Goal: Task Accomplishment & Management: Use online tool/utility

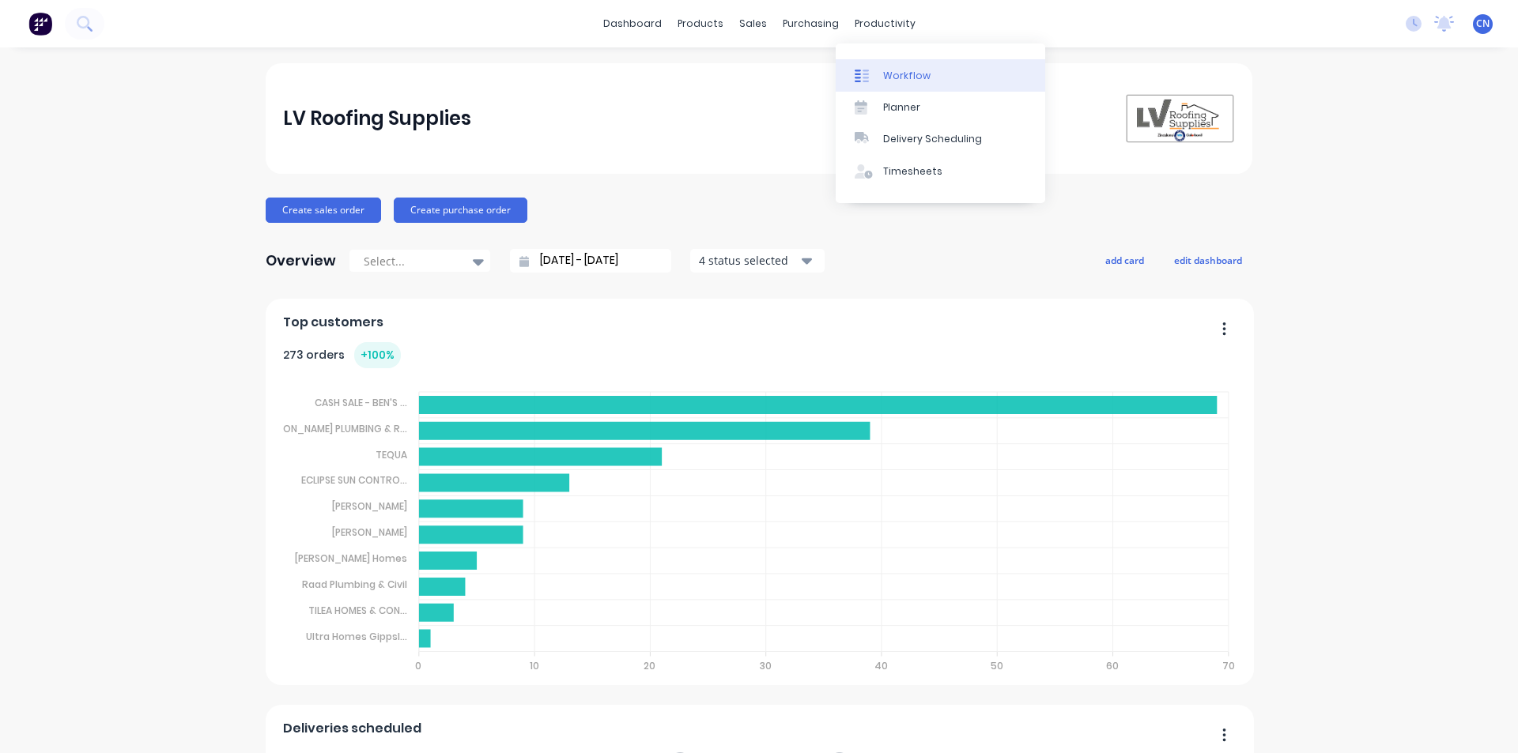
click at [734, 69] on div "Workflow" at bounding box center [906, 76] width 47 height 14
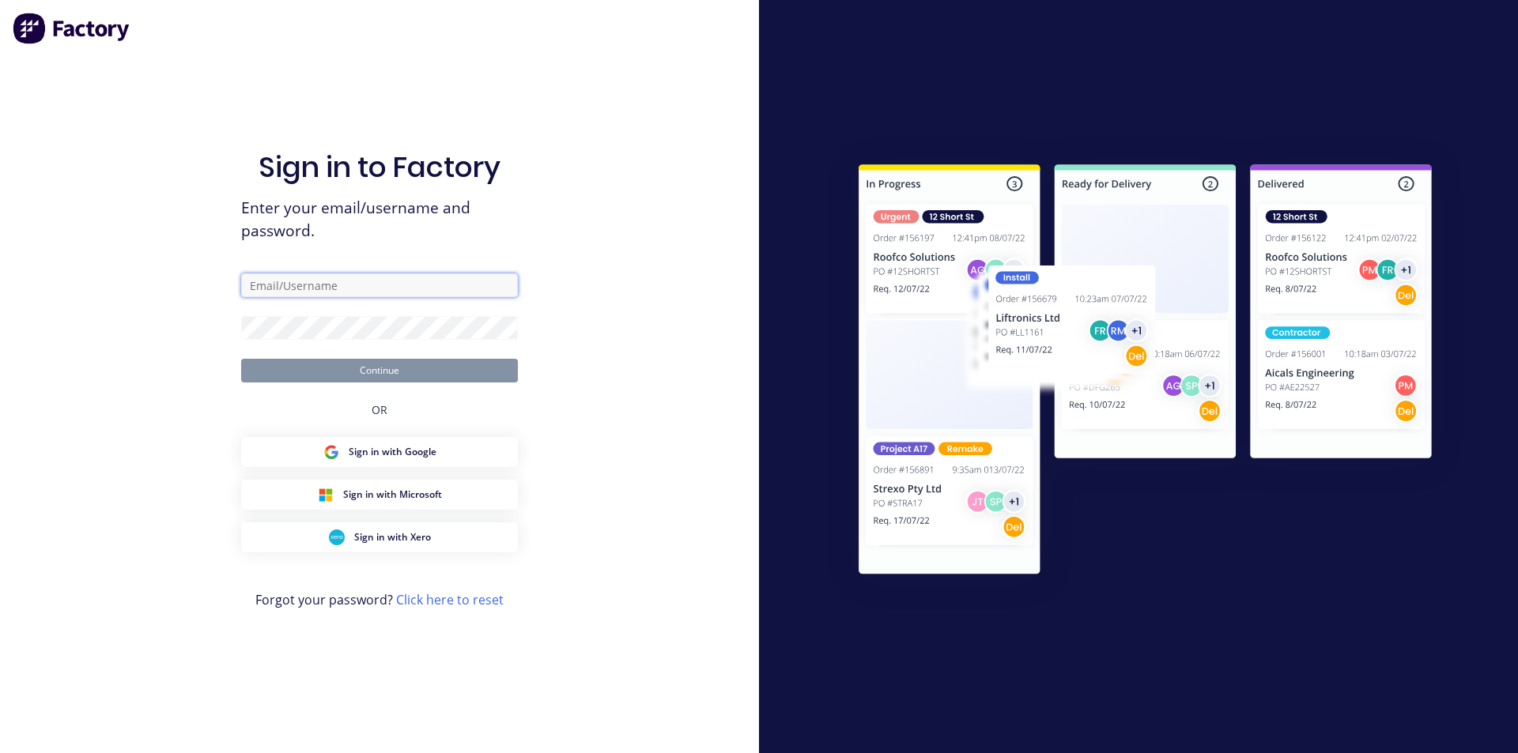
type input "[EMAIL_ADDRESS][DOMAIN_NAME]"
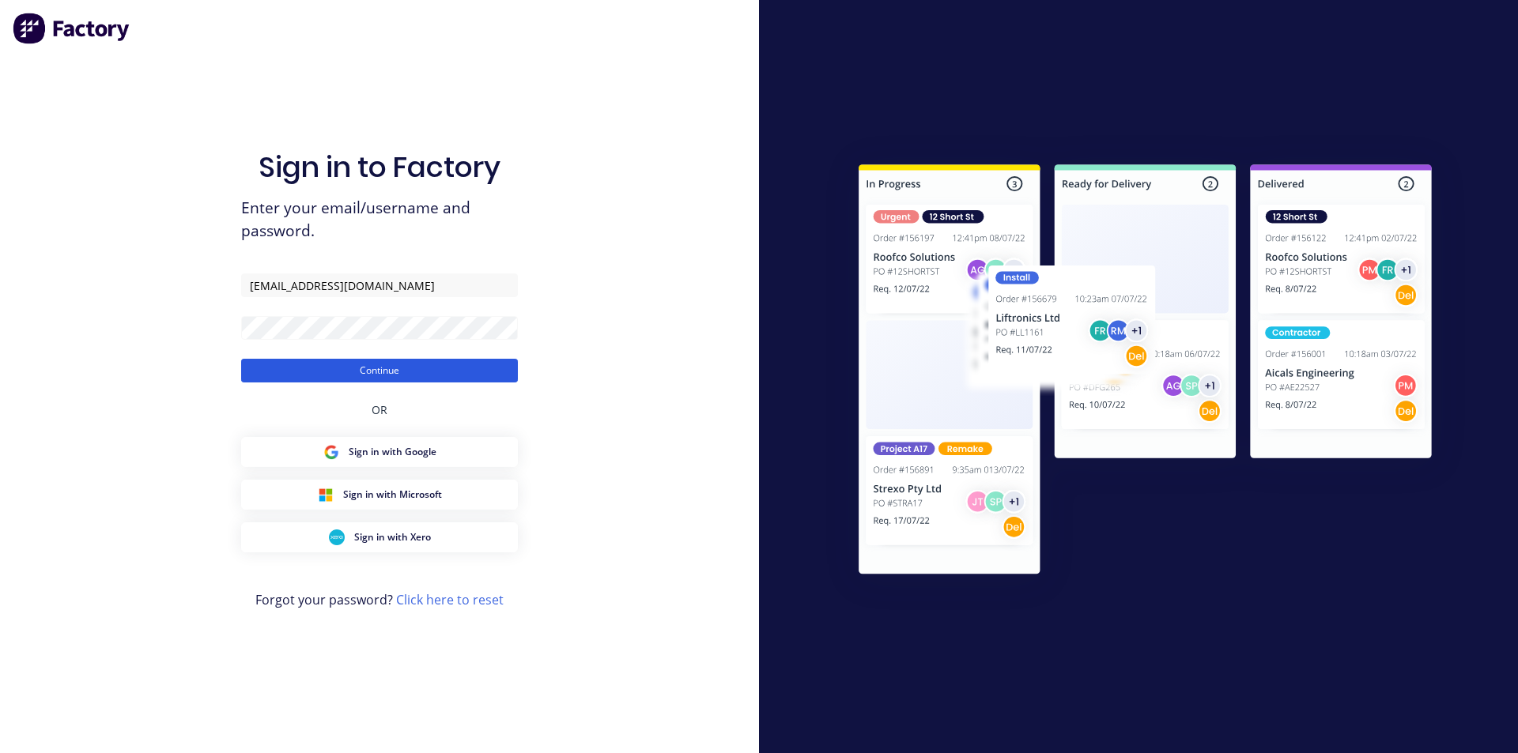
click at [386, 365] on button "Continue" at bounding box center [379, 371] width 277 height 24
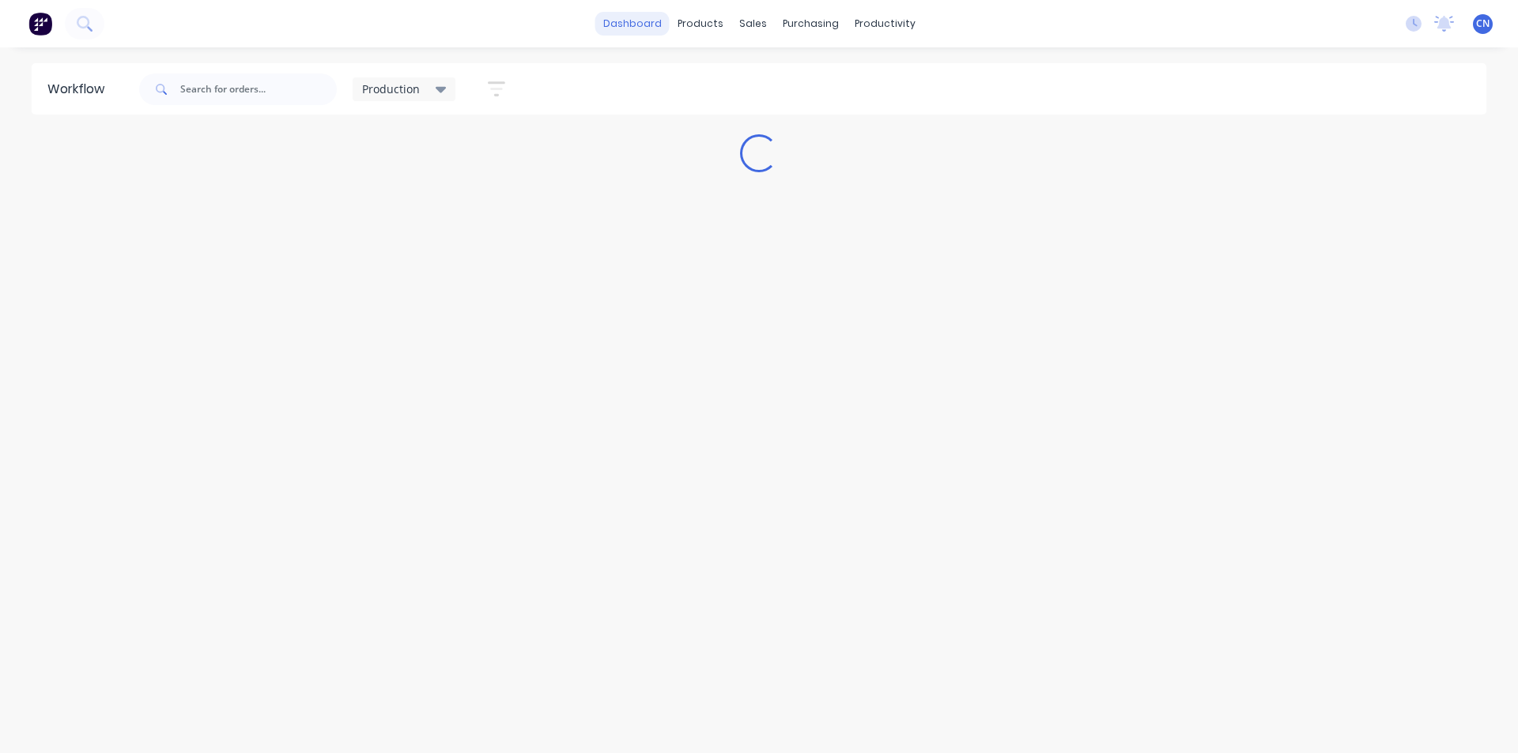
click at [638, 26] on link "dashboard" at bounding box center [632, 24] width 74 height 24
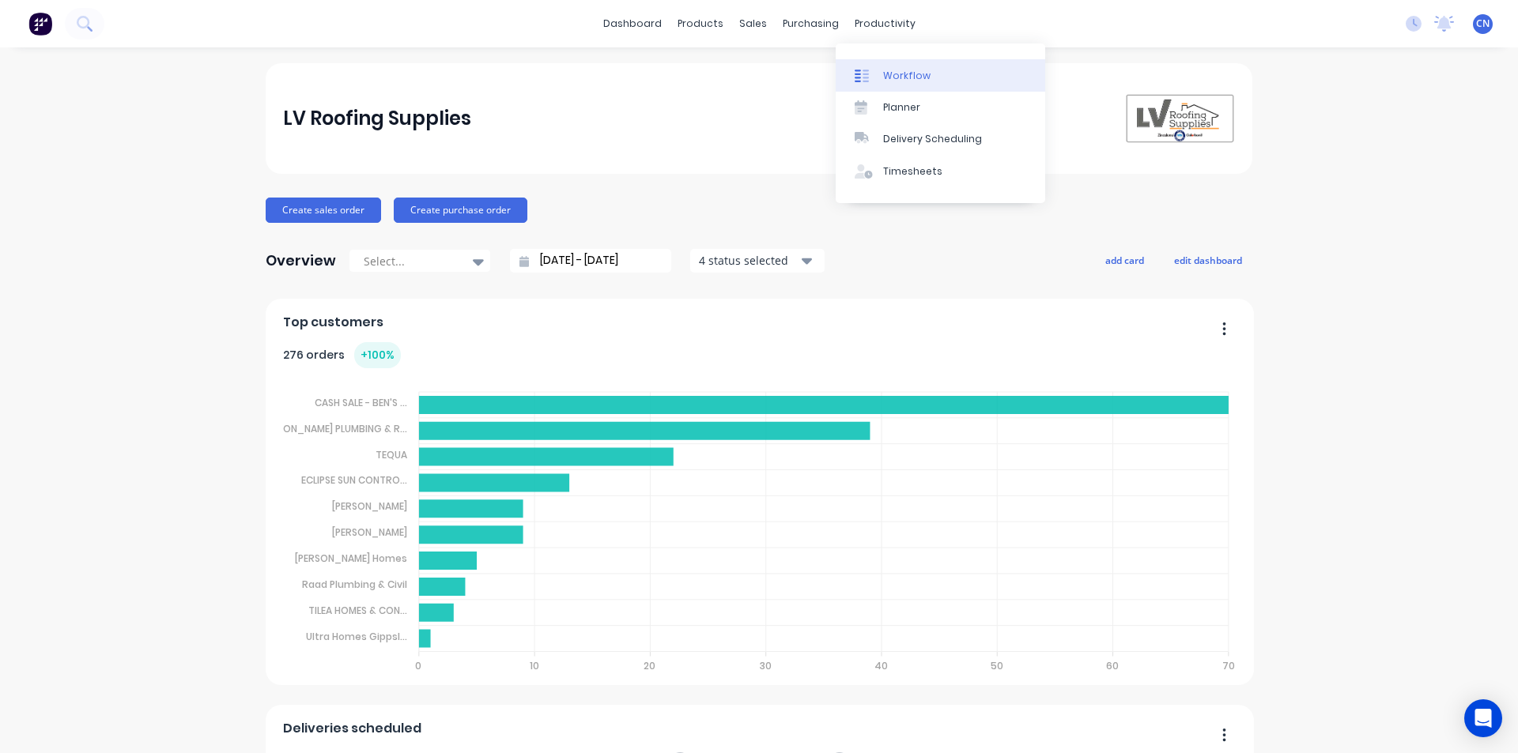
click at [734, 78] on div "Workflow" at bounding box center [906, 76] width 47 height 14
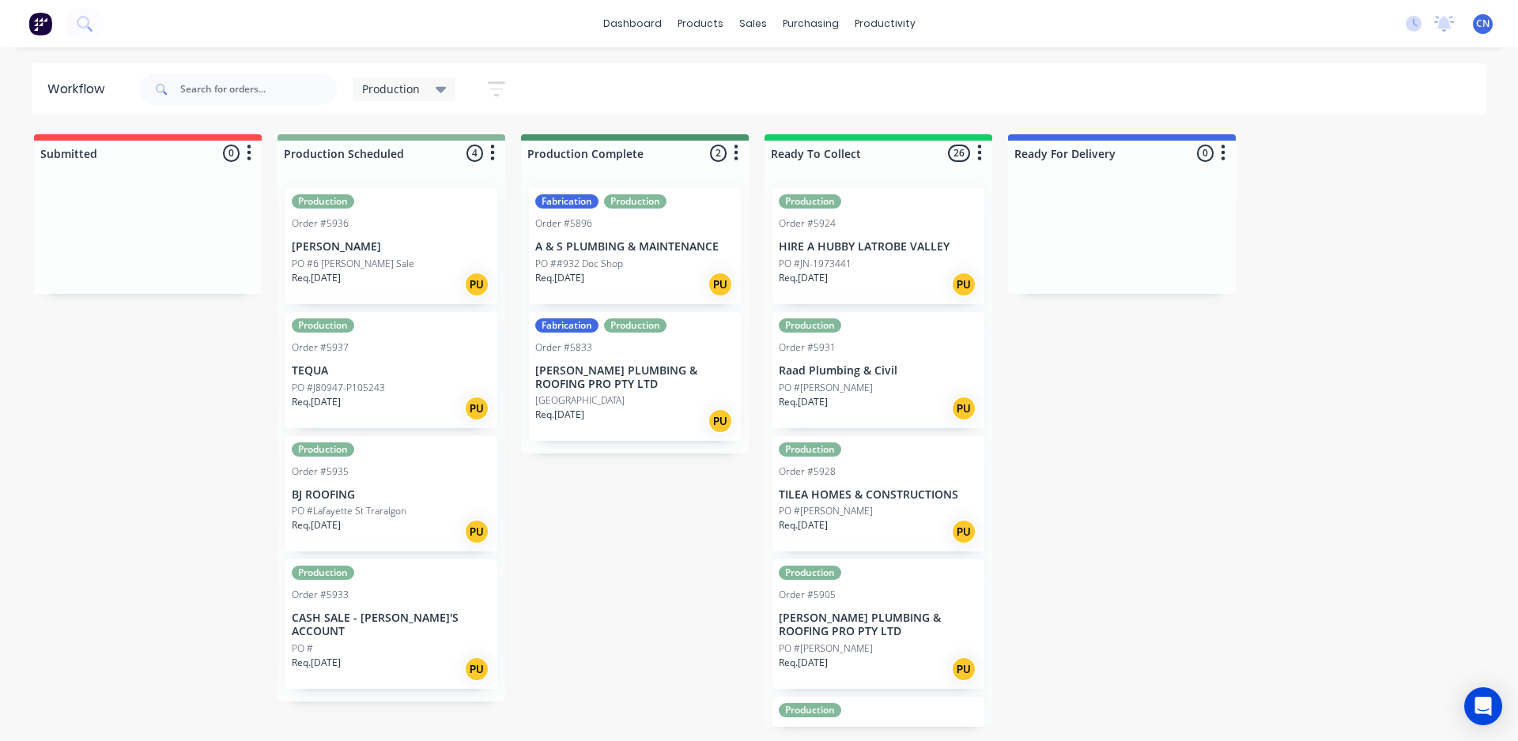
click at [381, 273] on div "Req. [DATE] PU" at bounding box center [391, 284] width 199 height 27
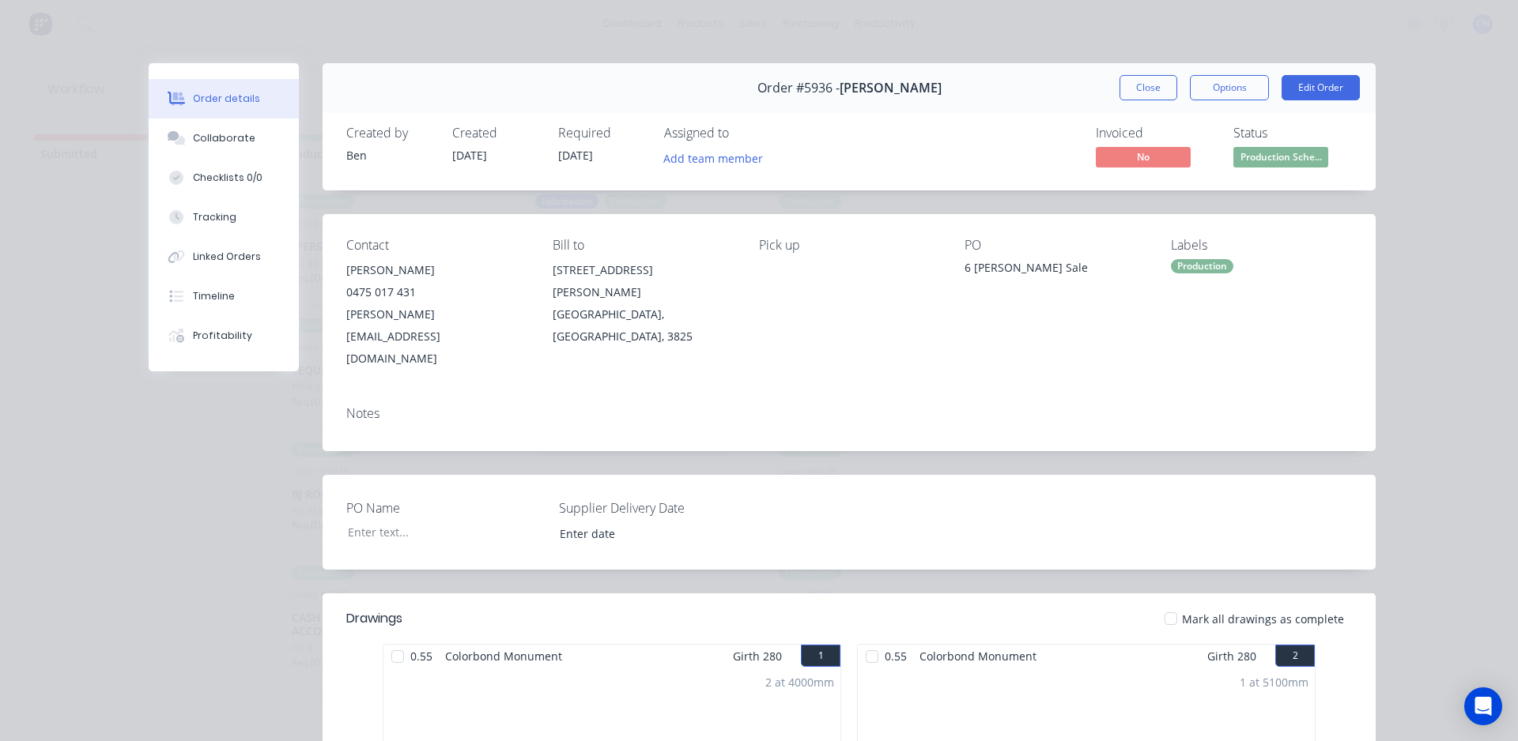
click at [394, 641] on div at bounding box center [398, 657] width 32 height 32
click at [734, 641] on div at bounding box center [872, 657] width 32 height 32
click at [209, 213] on div "Tracking" at bounding box center [214, 217] width 43 height 14
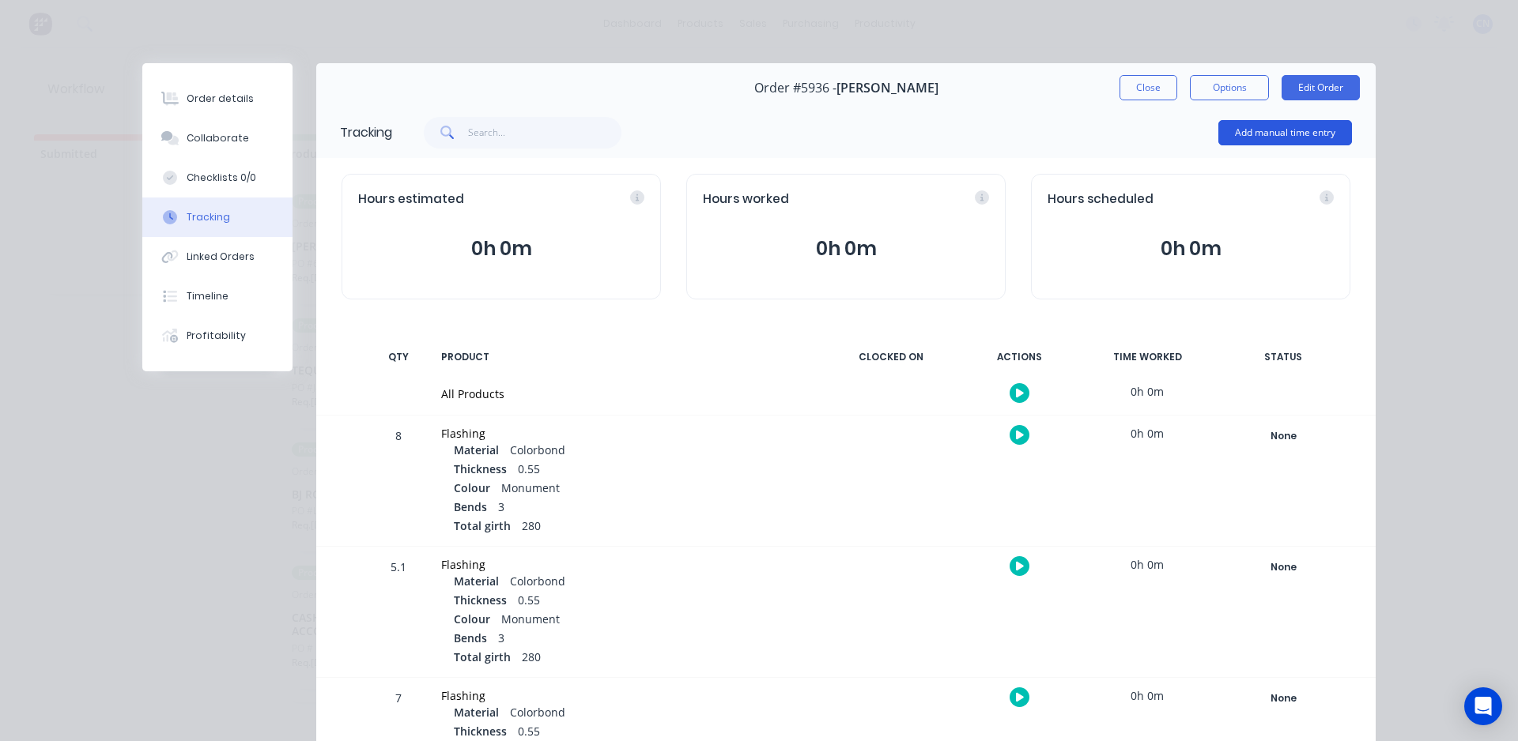
click at [734, 138] on button "Add manual time entry" at bounding box center [1285, 132] width 134 height 25
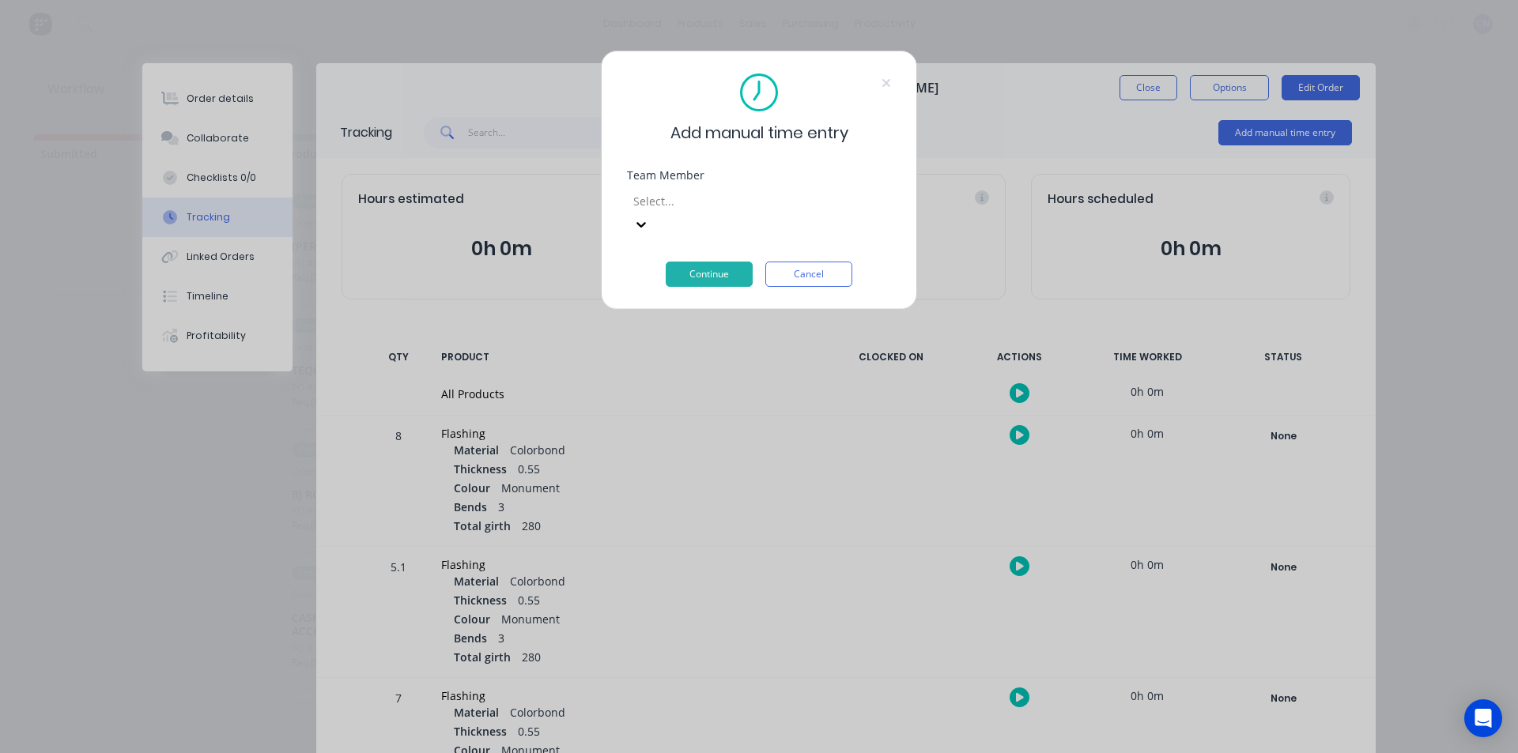
click at [734, 211] on div at bounding box center [746, 201] width 228 height 20
click at [691, 692] on div "[PERSON_NAME]" at bounding box center [759, 700] width 1518 height 17
click at [734, 195] on div at bounding box center [746, 201] width 228 height 20
click at [691, 708] on div "Delivery Tablet" at bounding box center [759, 716] width 1518 height 17
click at [691, 262] on button "Continue" at bounding box center [709, 274] width 87 height 25
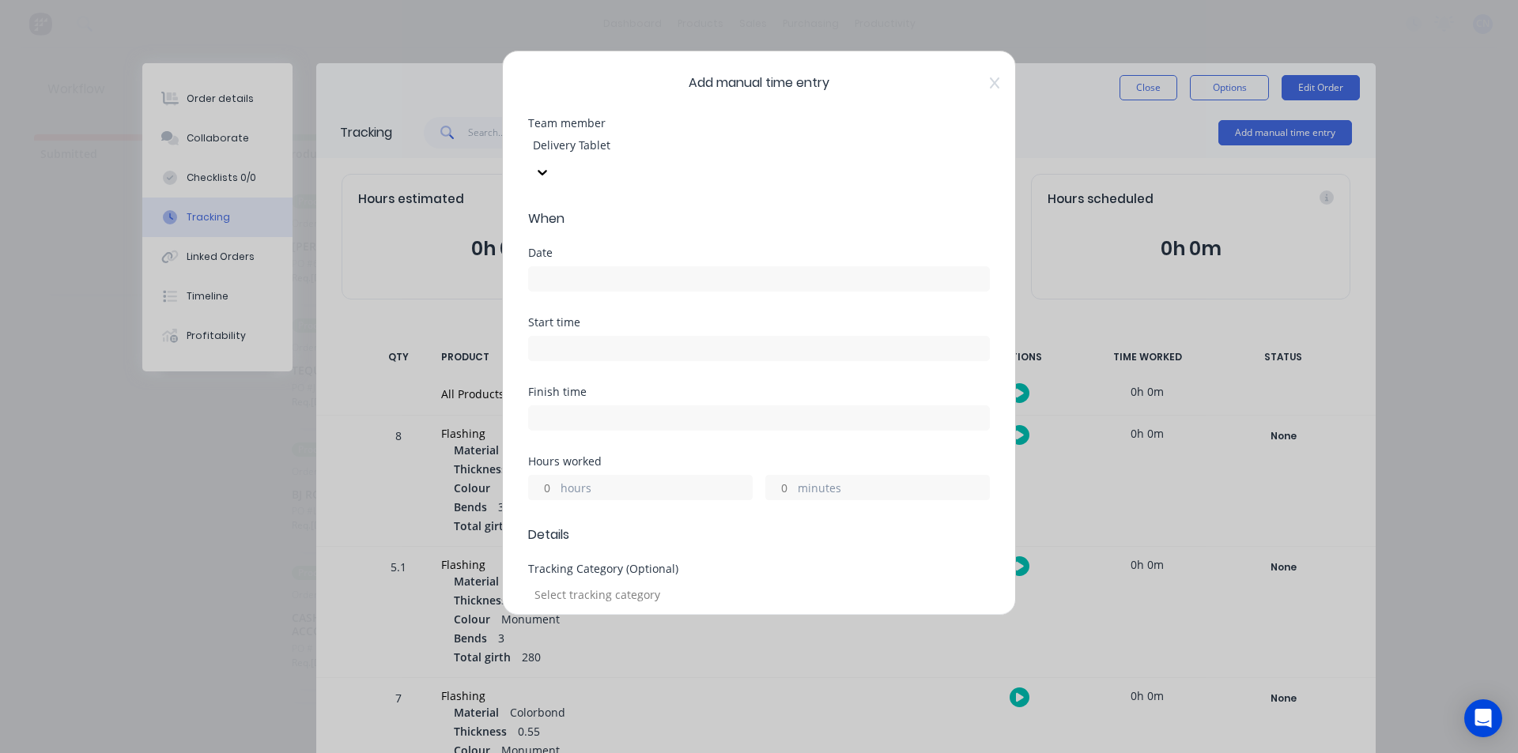
click at [691, 267] on input at bounding box center [759, 279] width 460 height 24
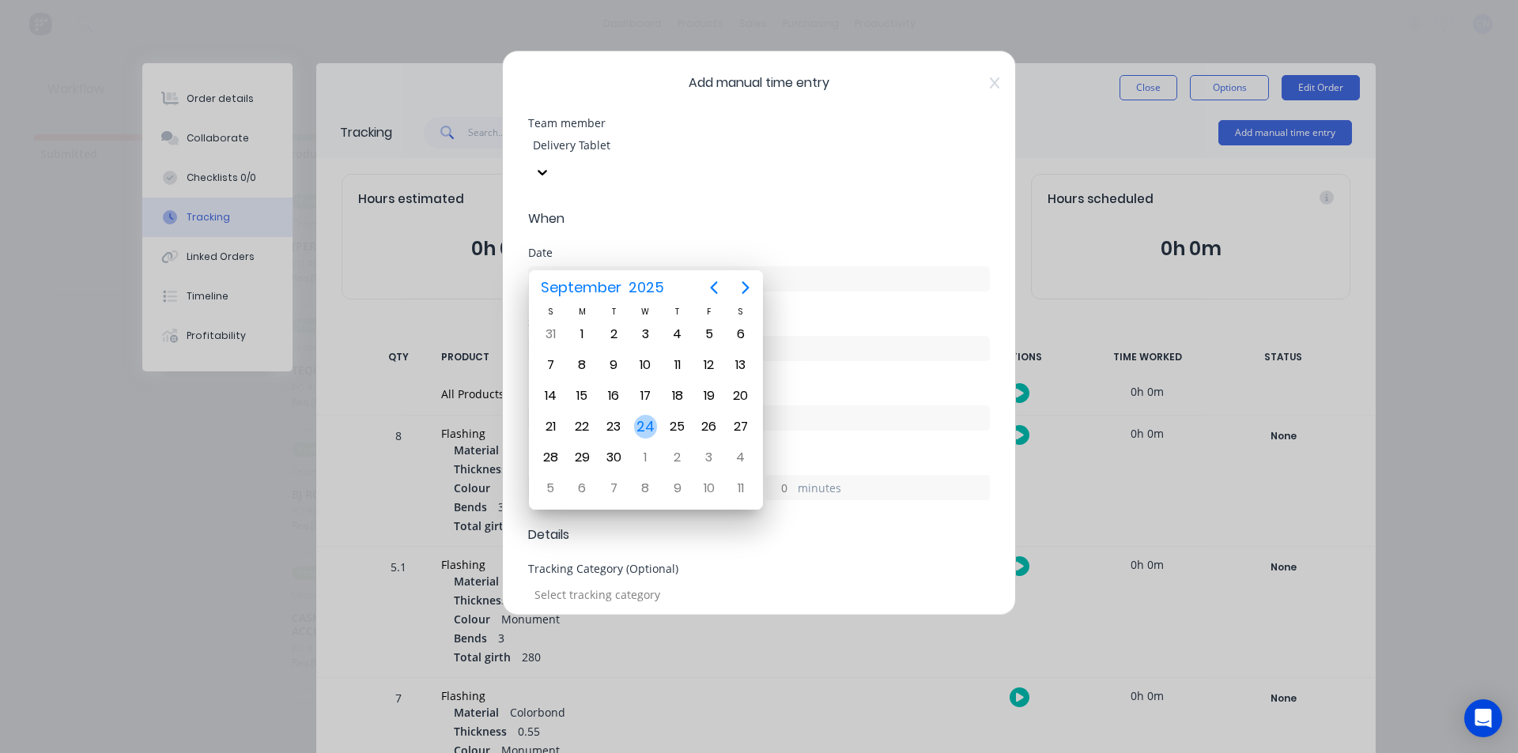
click at [644, 429] on div "24" at bounding box center [646, 427] width 24 height 24
type input "[DATE]"
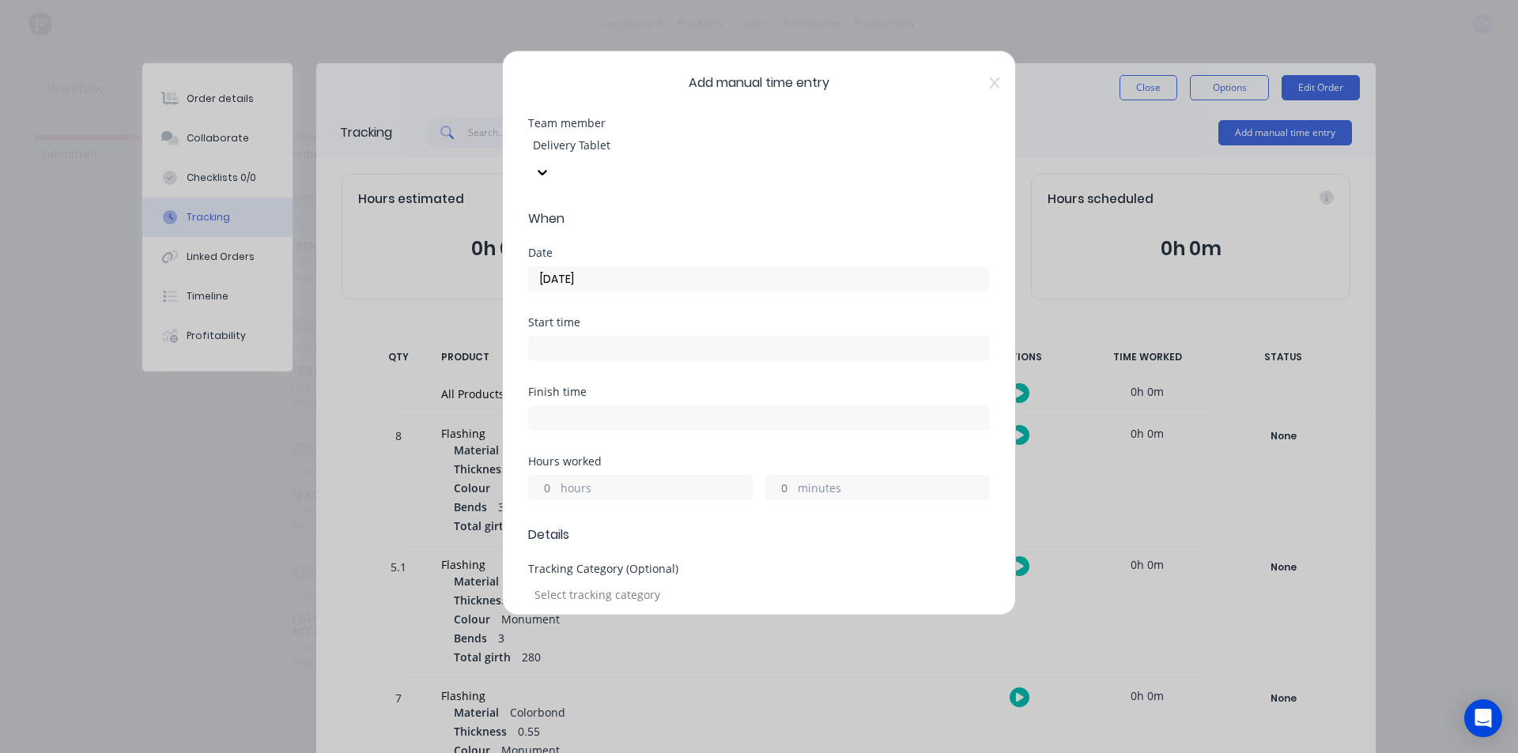
click at [583, 337] on input at bounding box center [759, 349] width 460 height 24
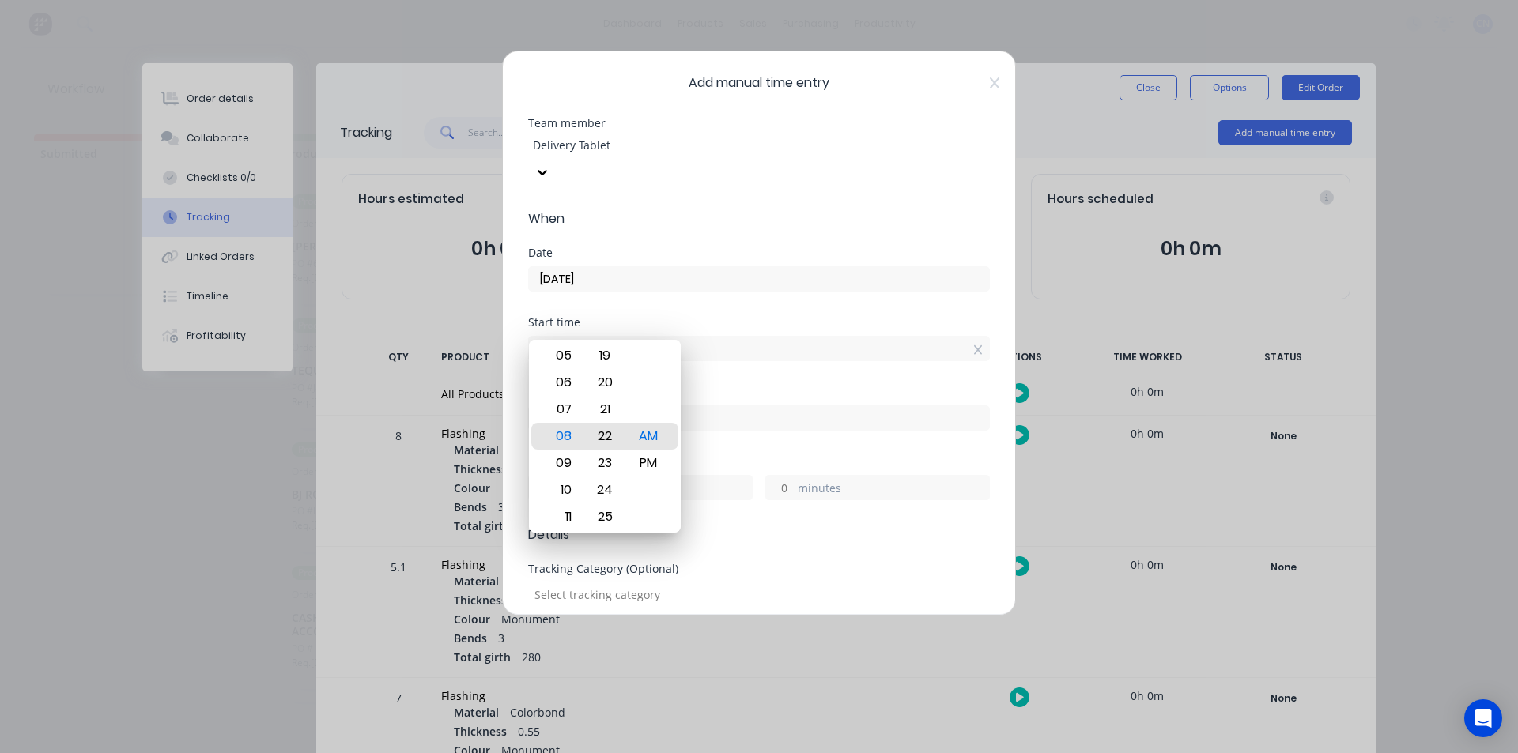
drag, startPoint x: 609, startPoint y: 447, endPoint x: 620, endPoint y: 543, distance: 97.1
click at [620, 543] on body "dashboard products sales purchasing productivity dashboard products Product Cat…" at bounding box center [759, 329] width 1518 height 658
drag, startPoint x: 605, startPoint y: 432, endPoint x: 613, endPoint y: 475, distance: 44.2
click at [613, 475] on div "21" at bounding box center [605, 467] width 39 height 27
click at [600, 382] on div "17" at bounding box center [605, 382] width 39 height 27
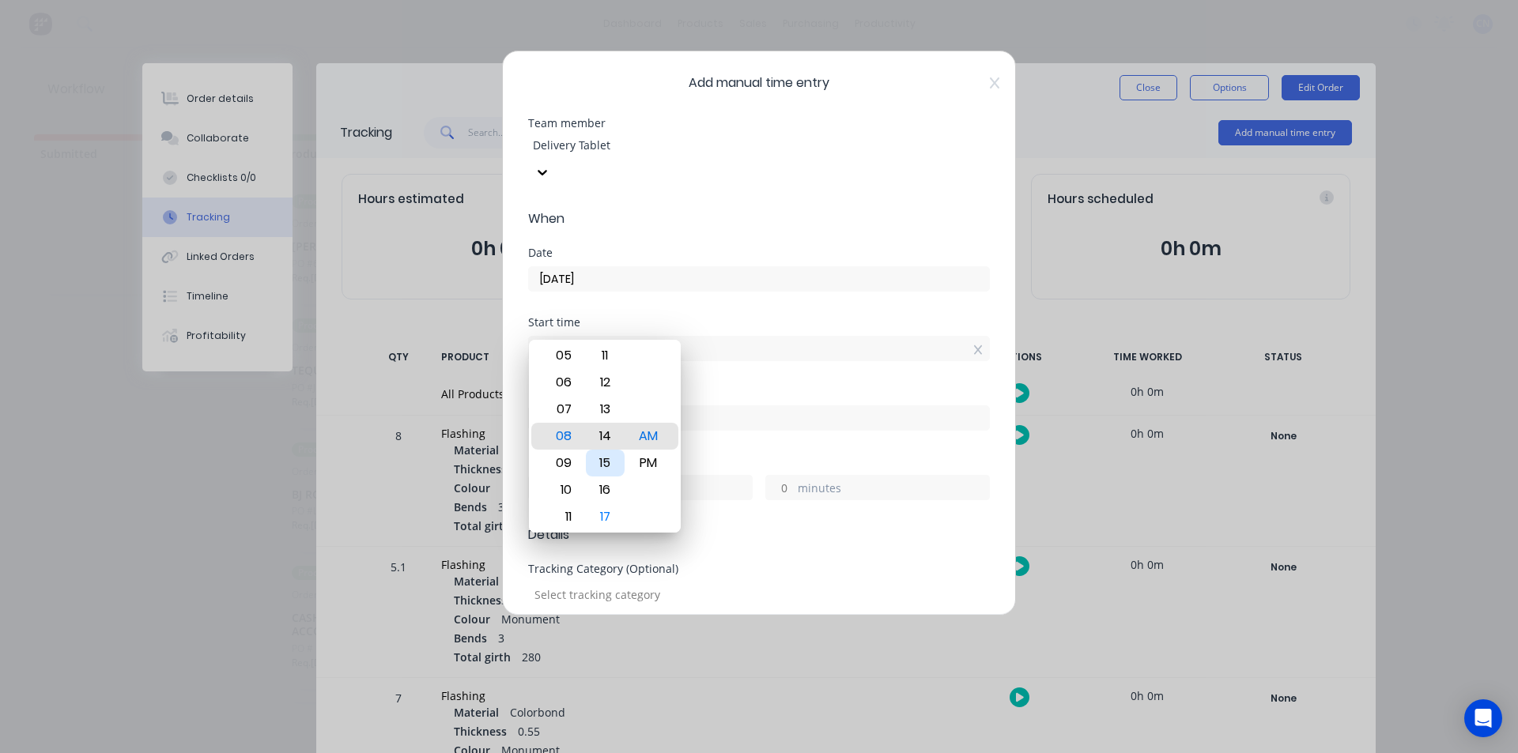
drag, startPoint x: 599, startPoint y: 382, endPoint x: 618, endPoint y: 482, distance: 102.2
click at [618, 477] on div "15" at bounding box center [605, 463] width 39 height 27
click at [613, 407] on div "12" at bounding box center [605, 409] width 39 height 27
type input "08:12 AM"
click at [734, 431] on div "Finish time" at bounding box center [759, 422] width 462 height 70
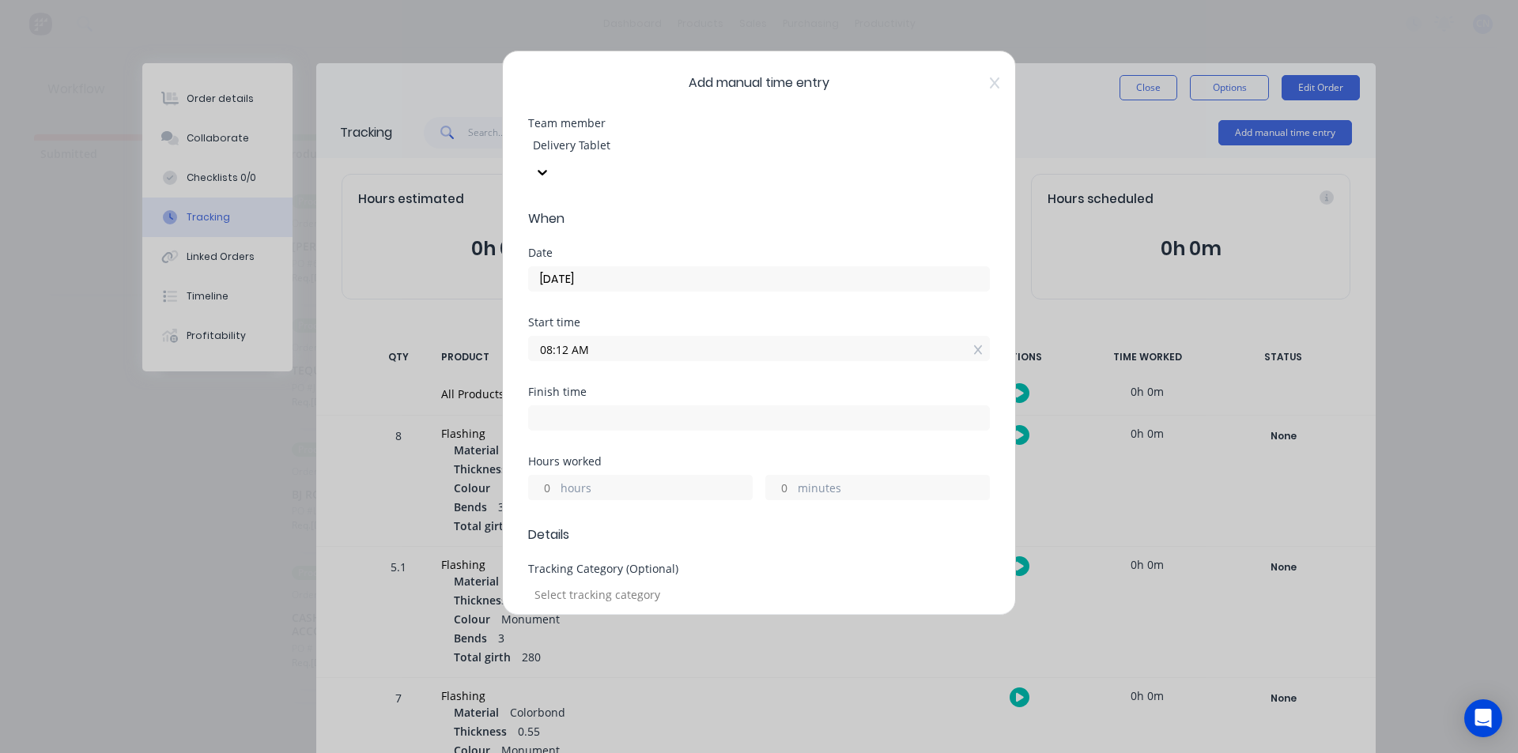
click at [604, 406] on input at bounding box center [759, 418] width 460 height 24
type input "08:27 AM"
type input "0"
type input "15"
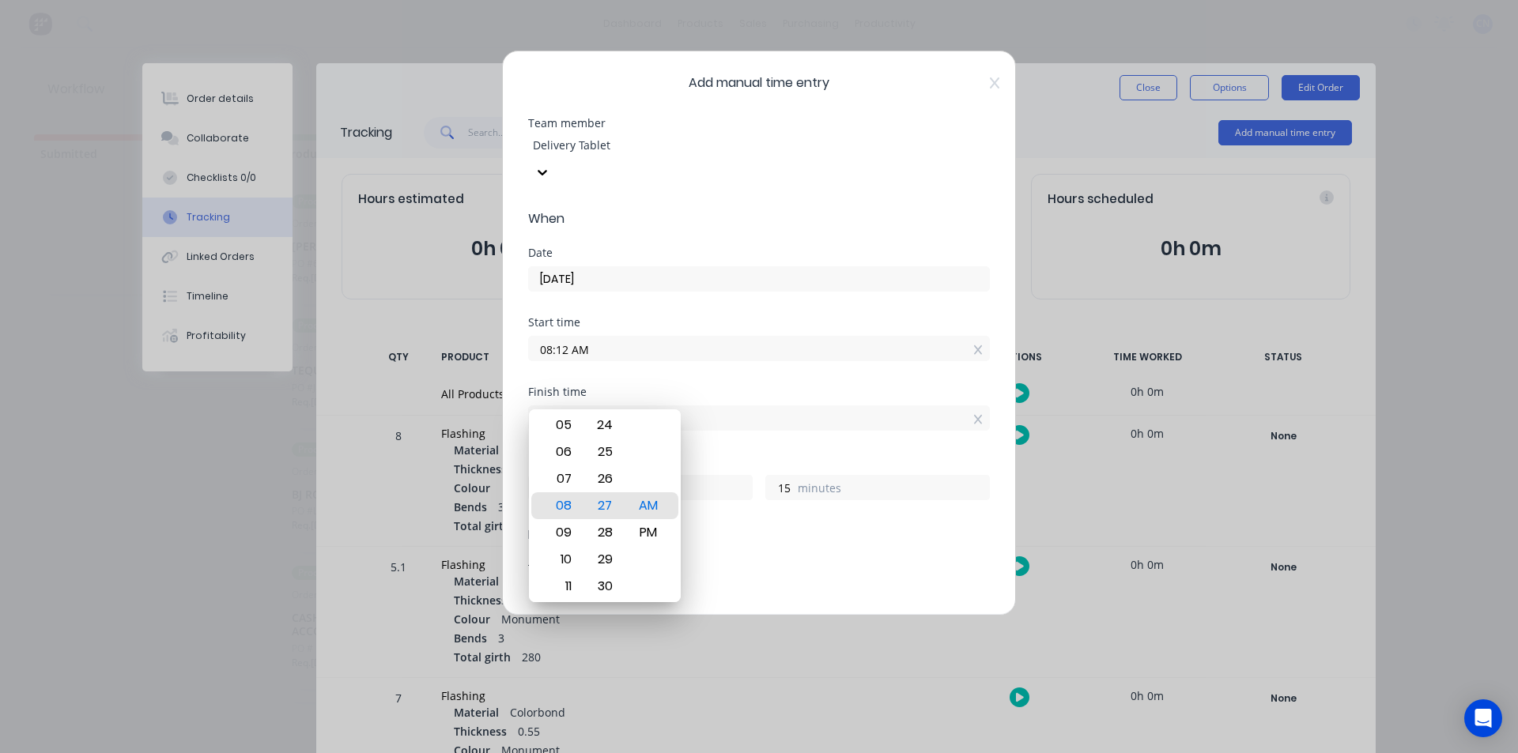
click at [734, 422] on div "Finish time 08:27 AM" at bounding box center [759, 422] width 462 height 70
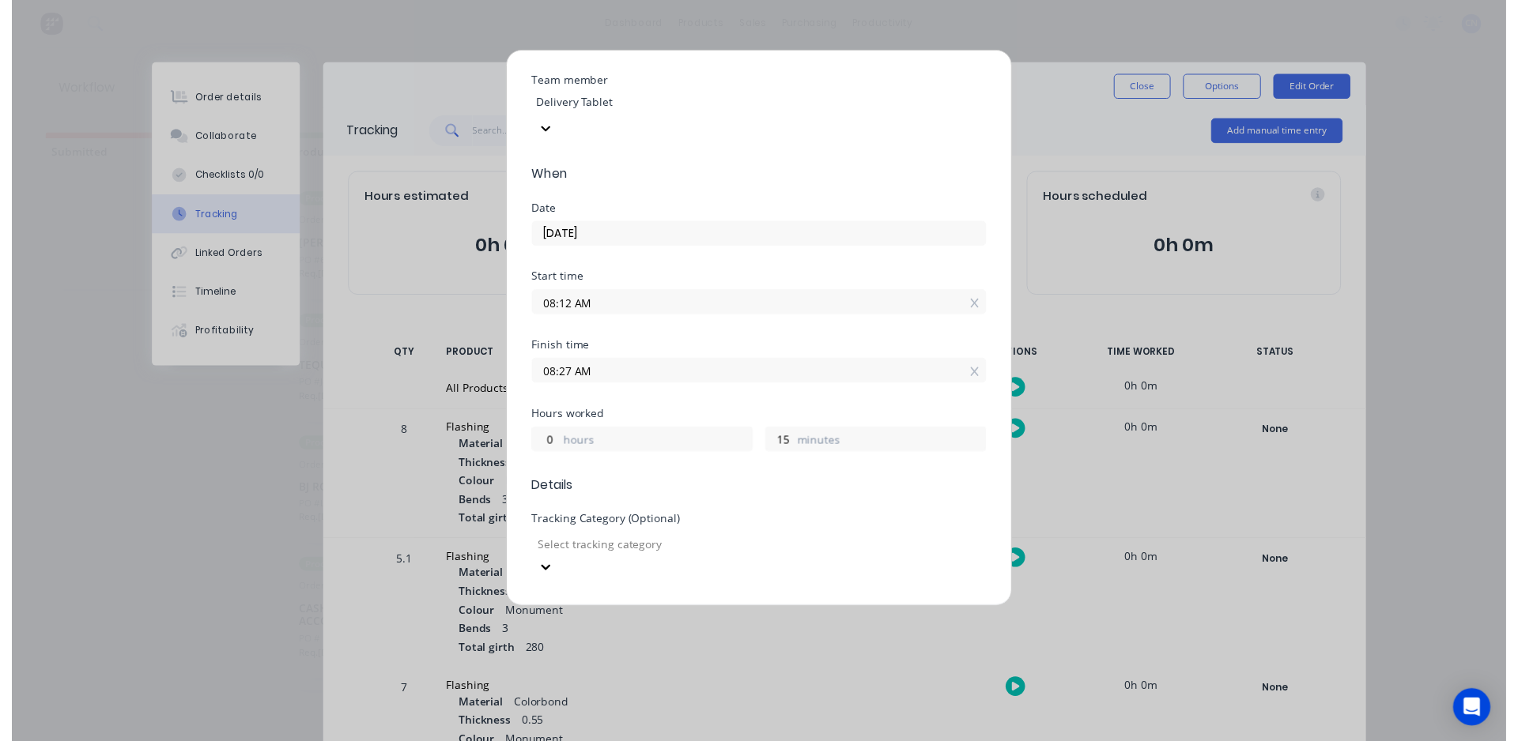
scroll to position [158, 0]
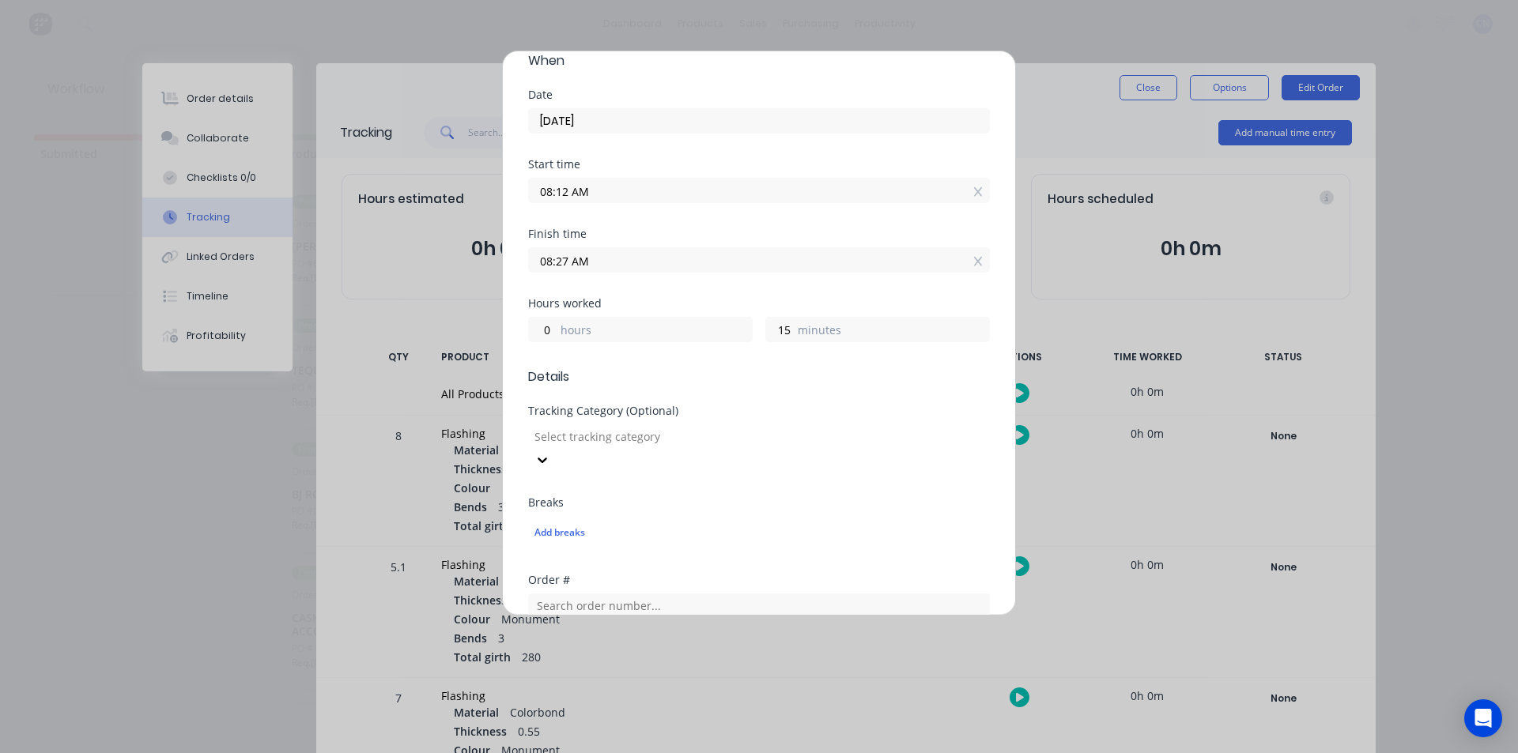
drag, startPoint x: 569, startPoint y: 172, endPoint x: 555, endPoint y: 179, distance: 15.9
click at [555, 179] on label "08:12 AM" at bounding box center [759, 190] width 462 height 25
click at [555, 179] on input "08:12 AM" at bounding box center [759, 191] width 460 height 24
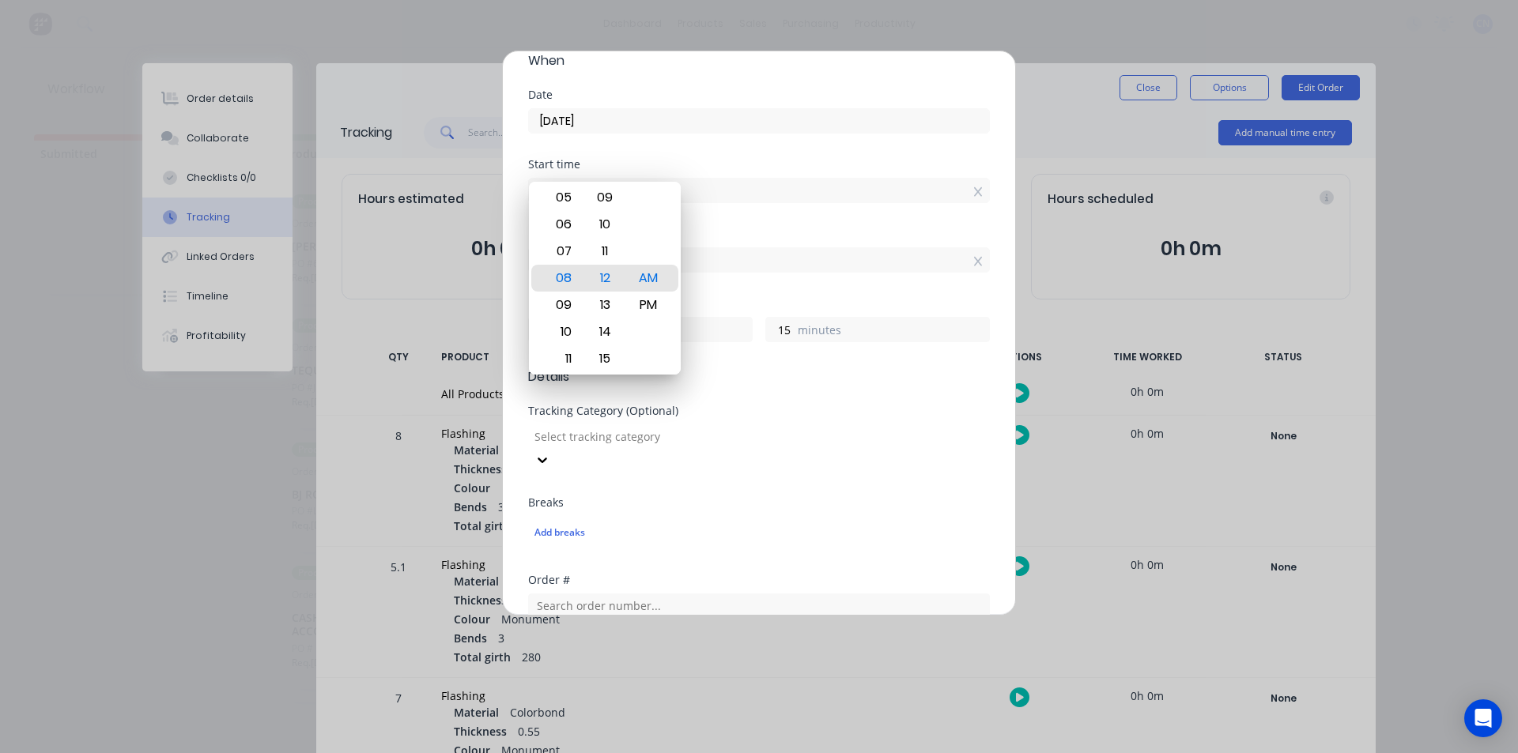
type input "08:02 AM"
type input "25"
click at [734, 248] on input "08:27 AM" at bounding box center [759, 260] width 460 height 24
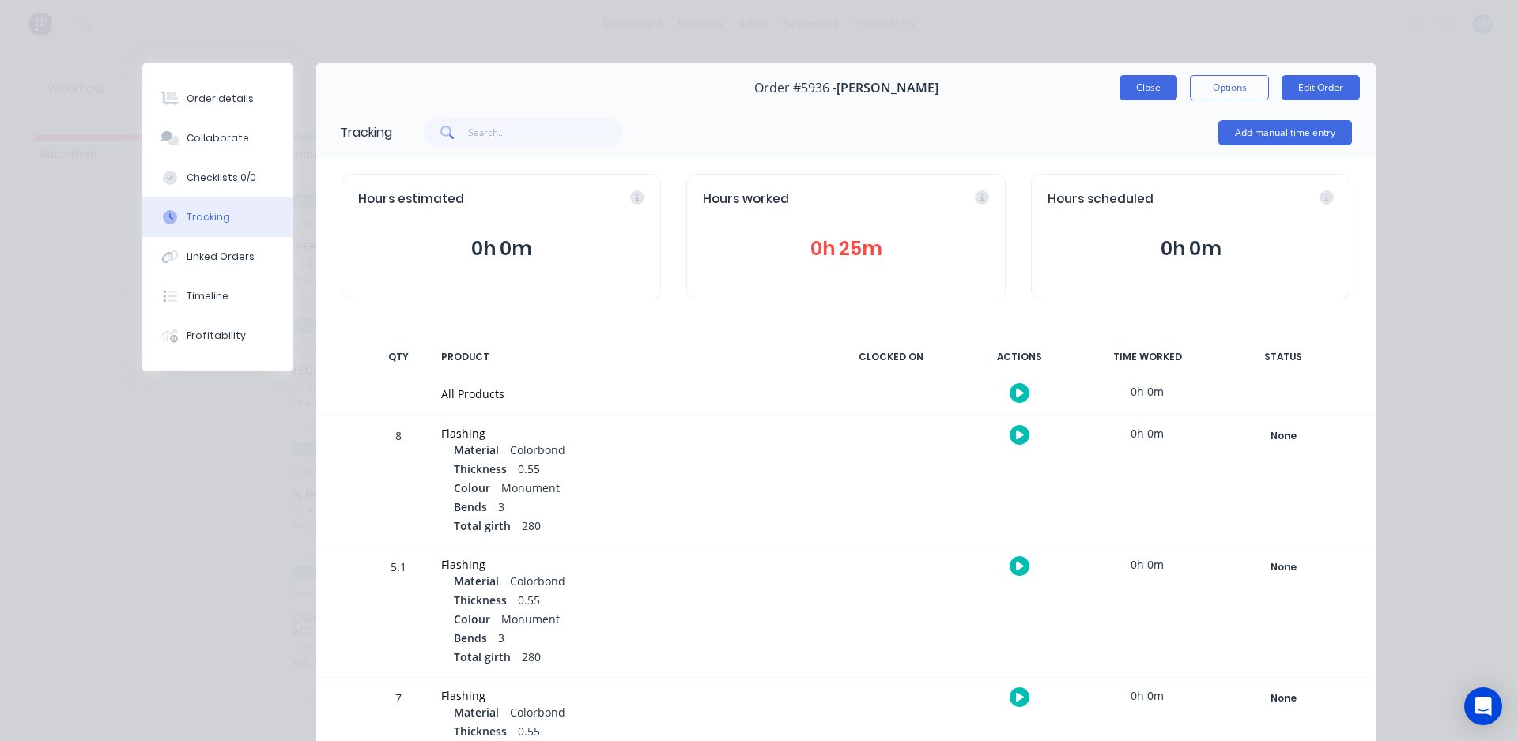
click at [734, 96] on button "Close" at bounding box center [1148, 87] width 58 height 25
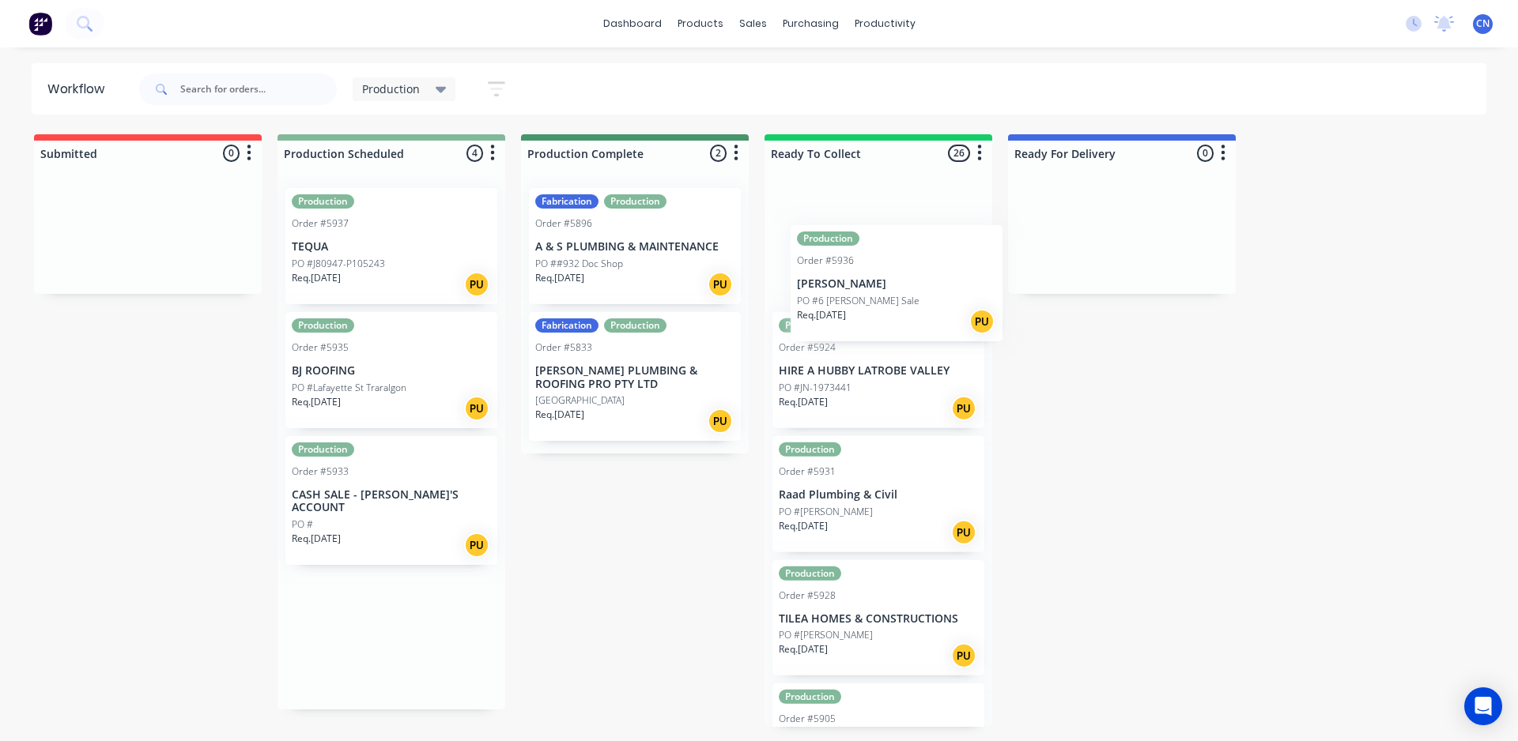
drag, startPoint x: 408, startPoint y: 247, endPoint x: 930, endPoint y: 279, distance: 522.7
click at [734, 279] on div "Submitted 0 Summaries Total order value Invoiced to date To be invoiced Product…" at bounding box center [1191, 430] width 2407 height 593
click at [442, 287] on div "Req. [DATE] PU" at bounding box center [391, 284] width 199 height 27
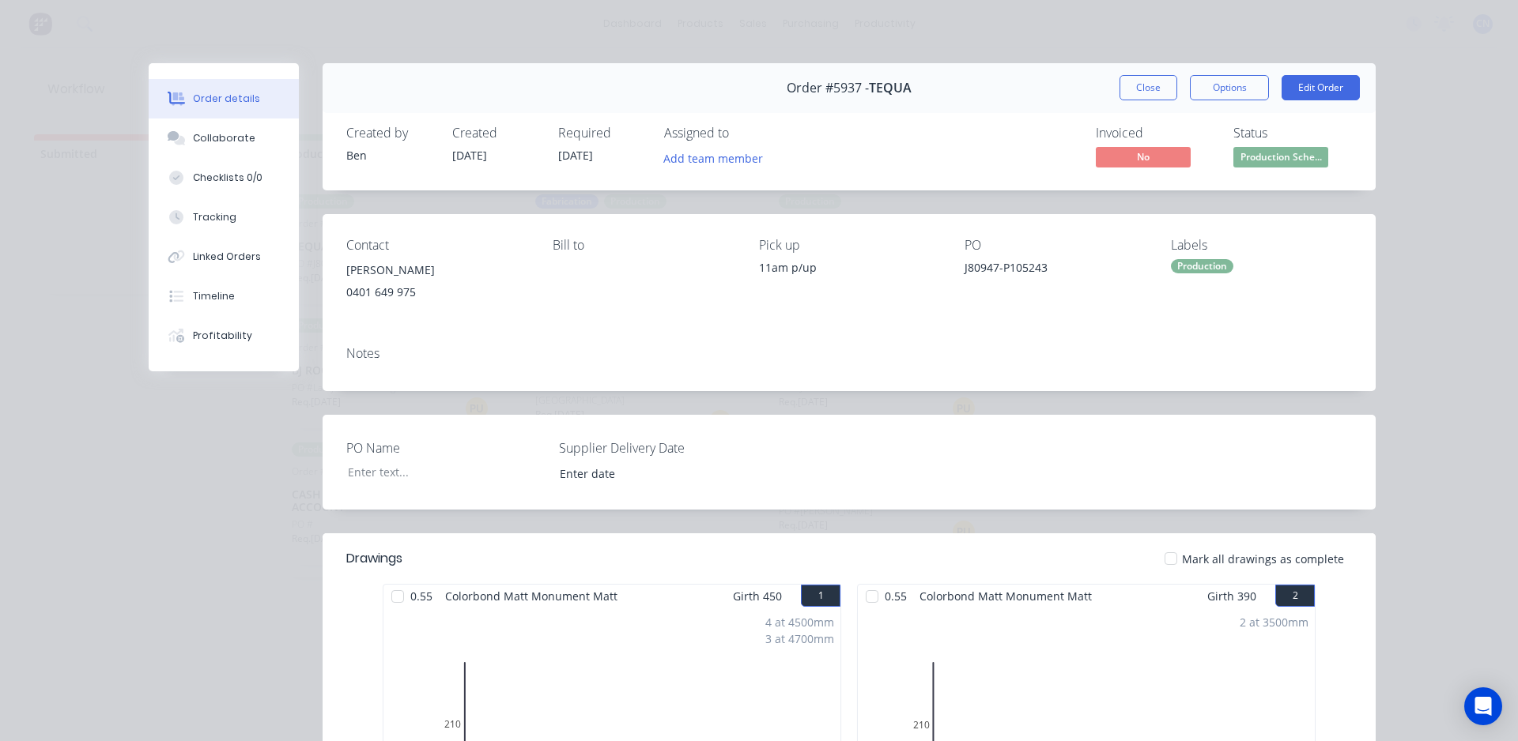
click at [388, 598] on div at bounding box center [398, 597] width 32 height 32
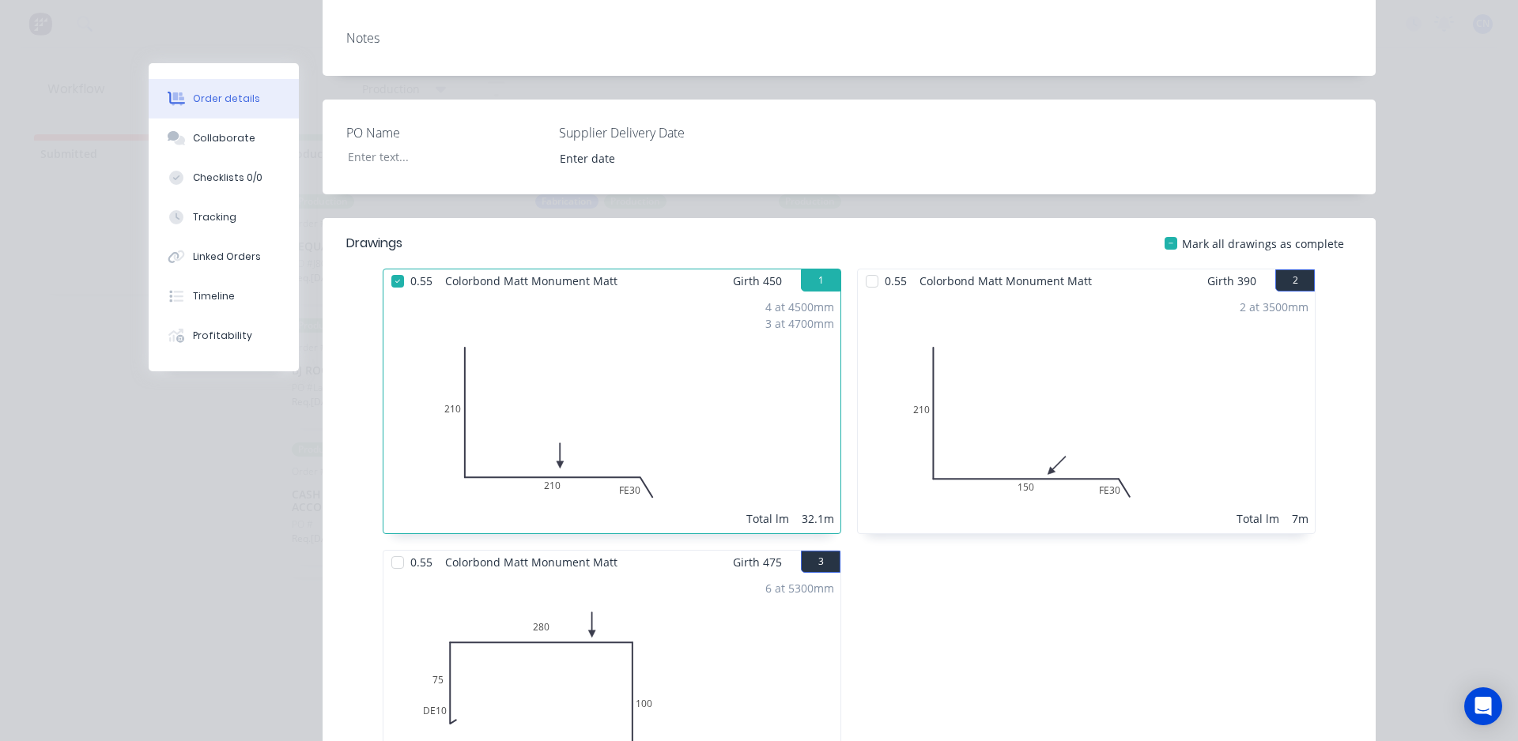
scroll to position [316, 0]
click at [734, 289] on div at bounding box center [872, 281] width 32 height 32
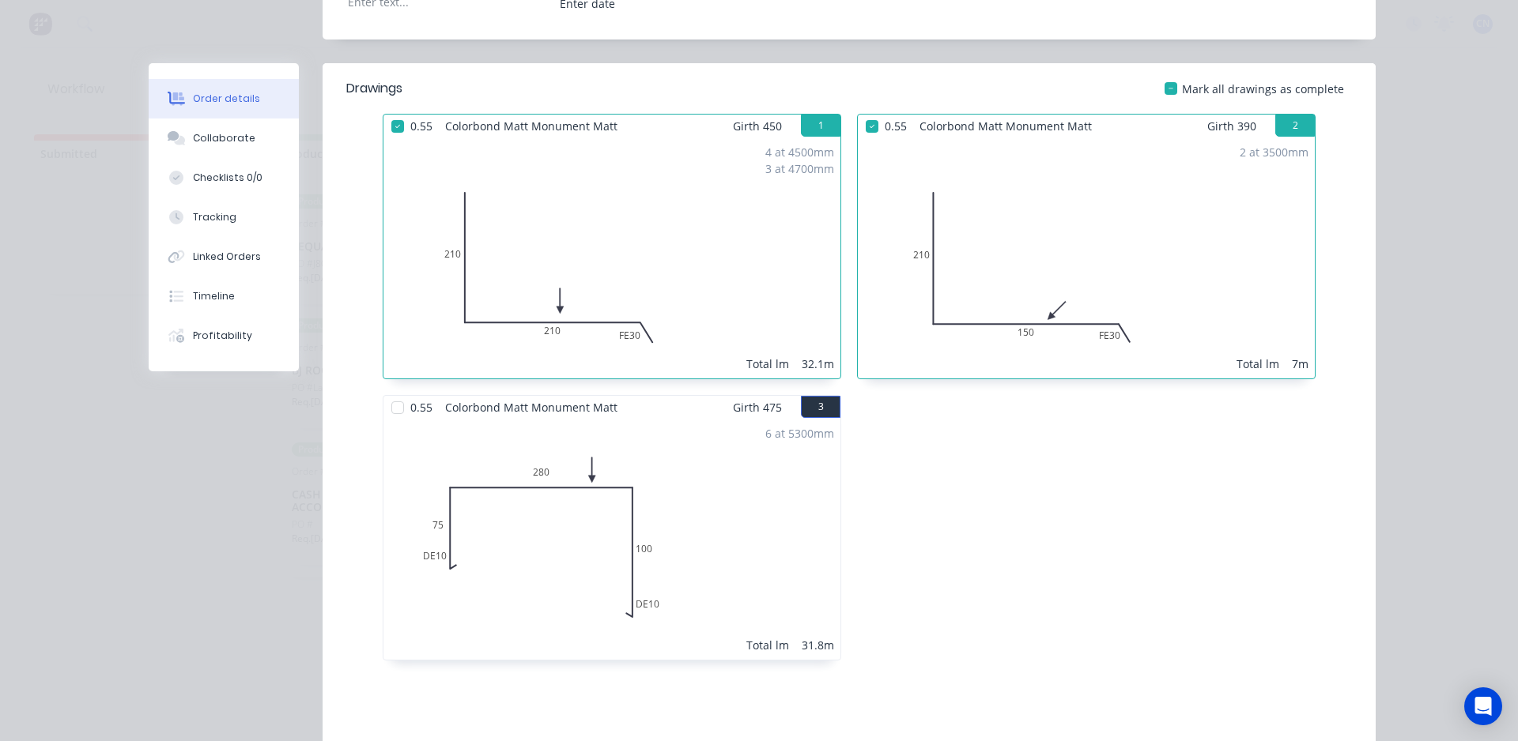
scroll to position [474, 0]
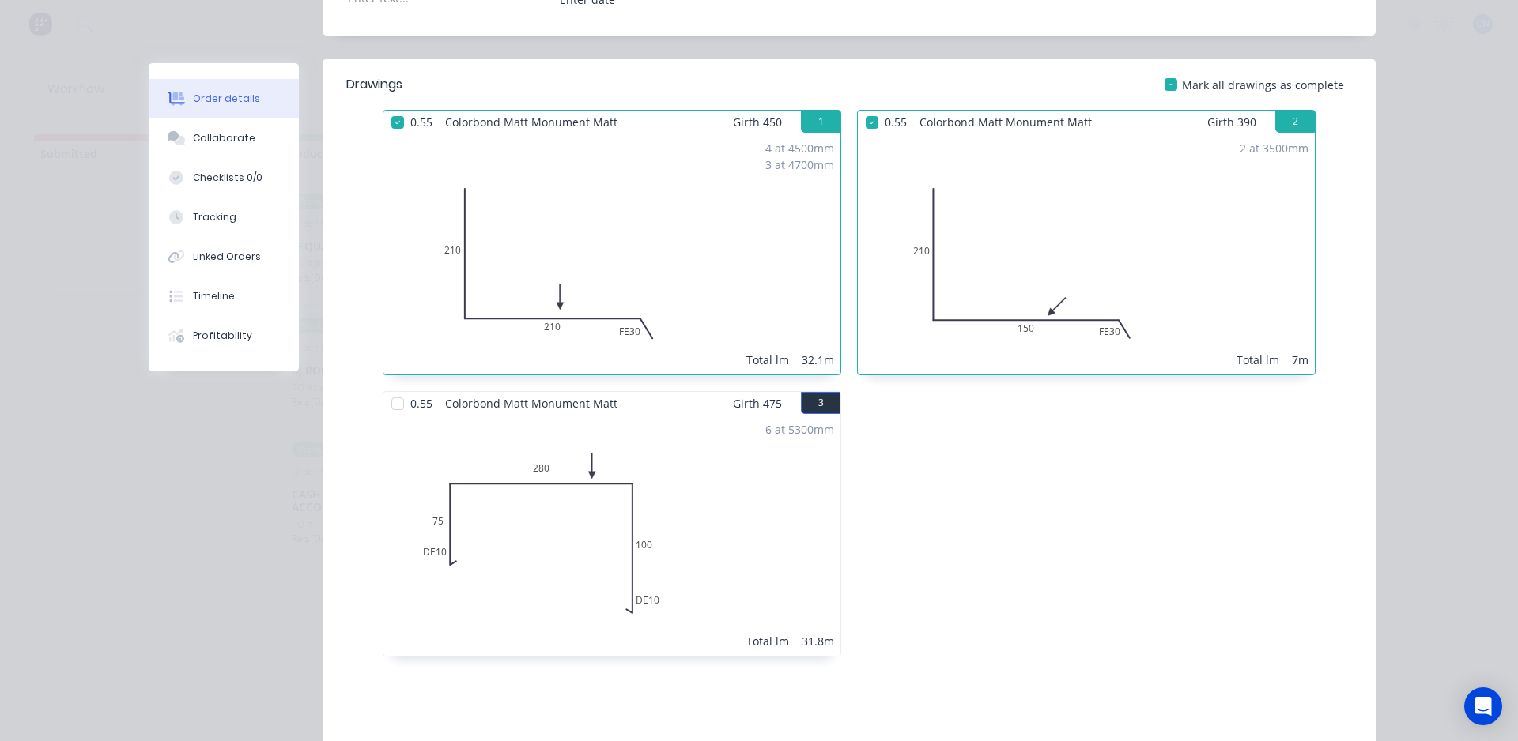
click at [398, 407] on div at bounding box center [398, 404] width 32 height 32
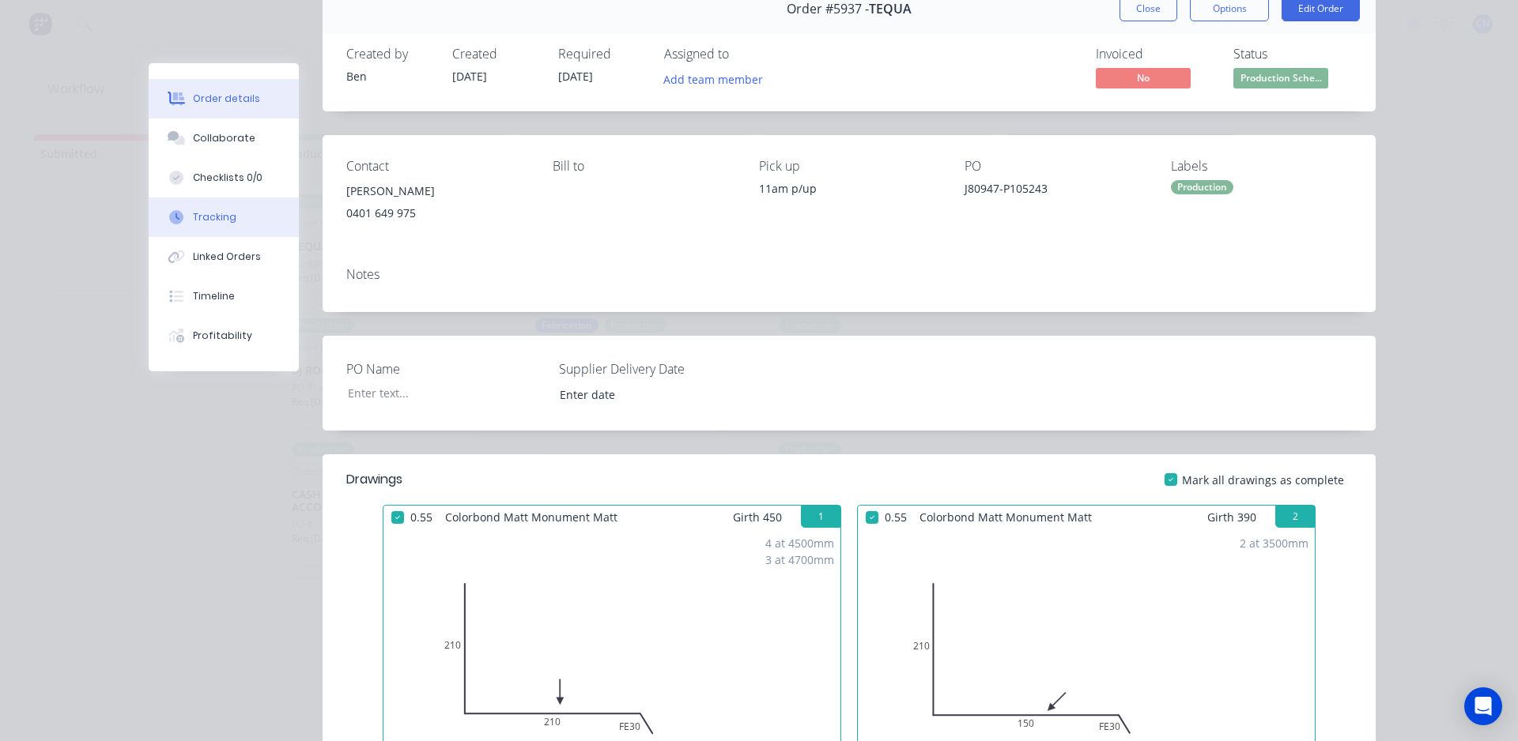
click at [189, 231] on button "Tracking" at bounding box center [224, 218] width 150 height 40
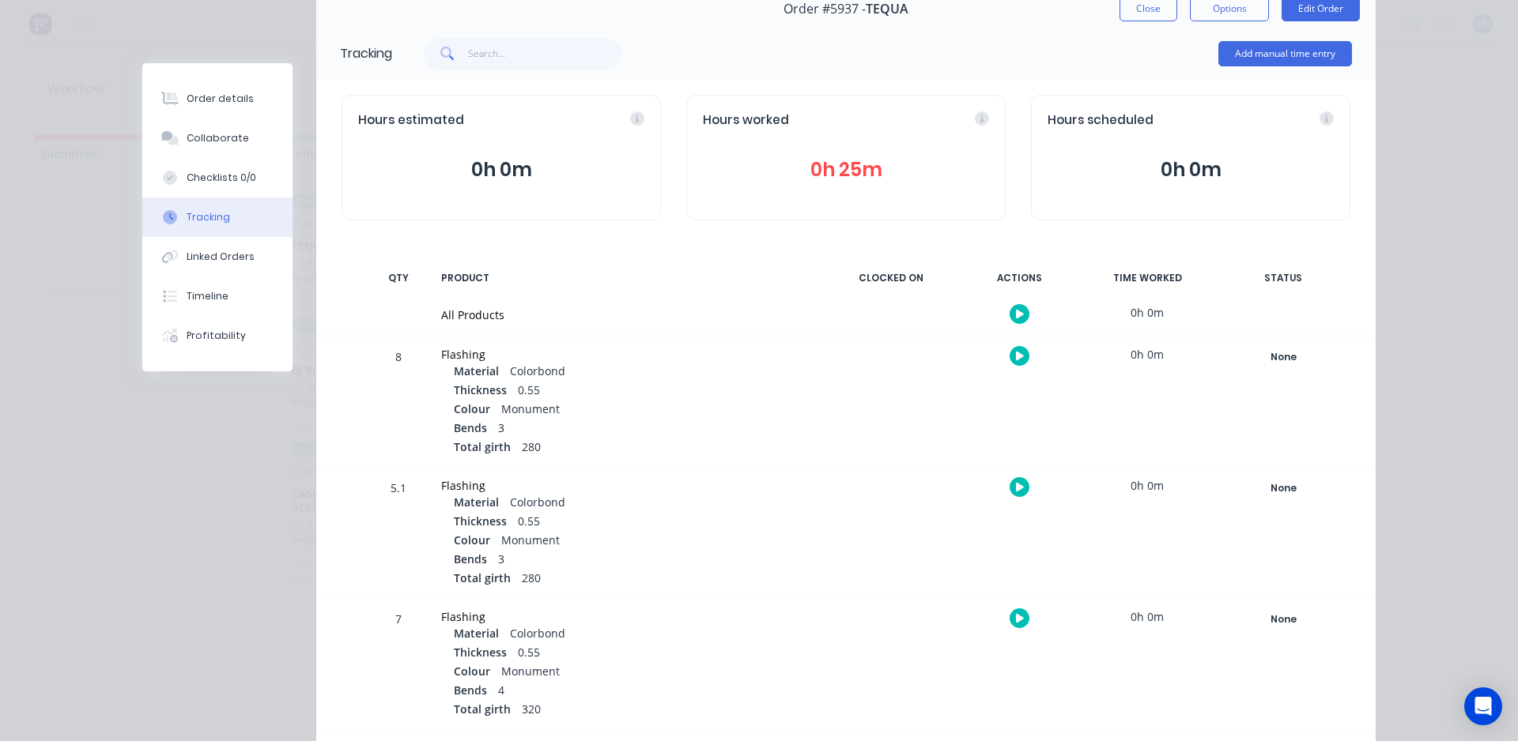
scroll to position [0, 0]
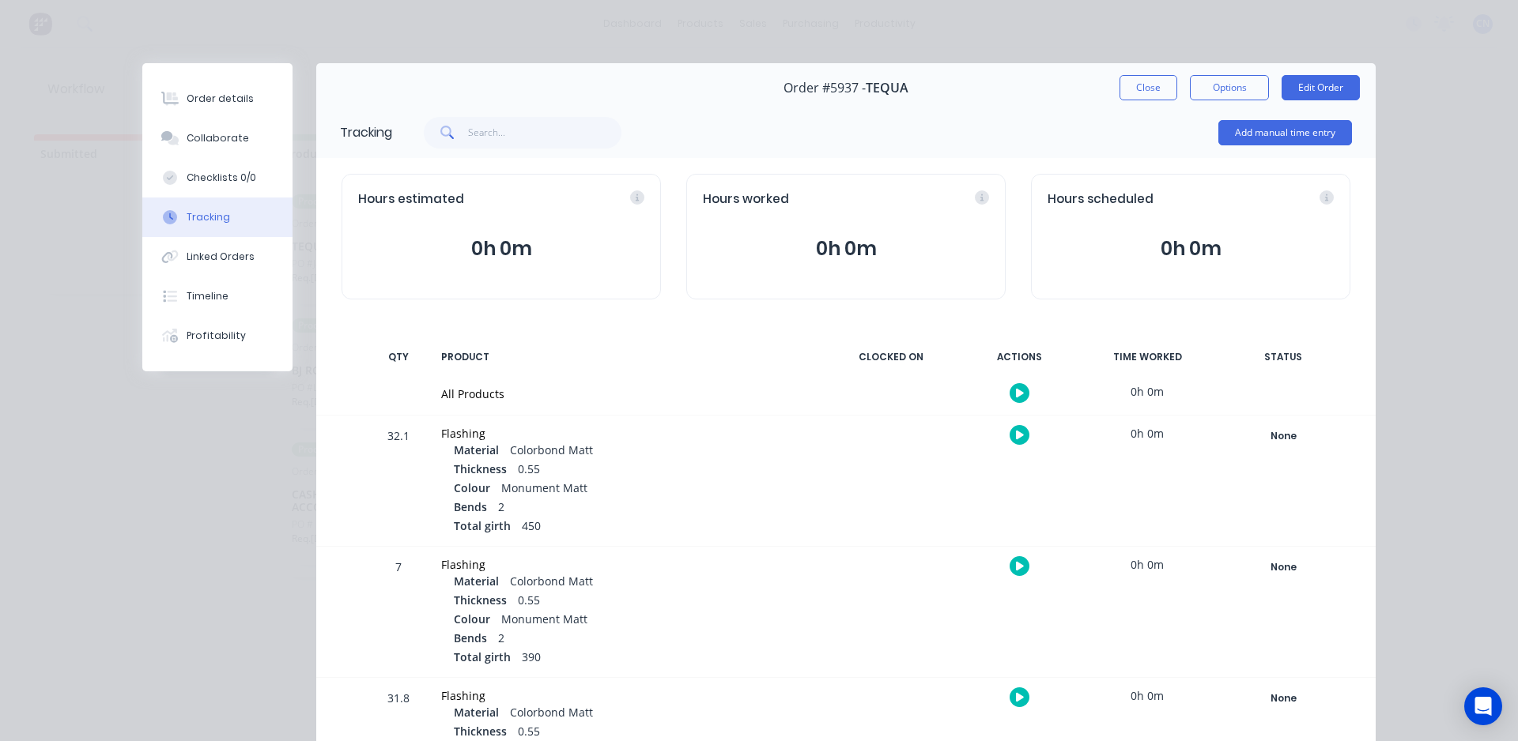
click at [734, 398] on button "button" at bounding box center [1019, 393] width 20 height 20
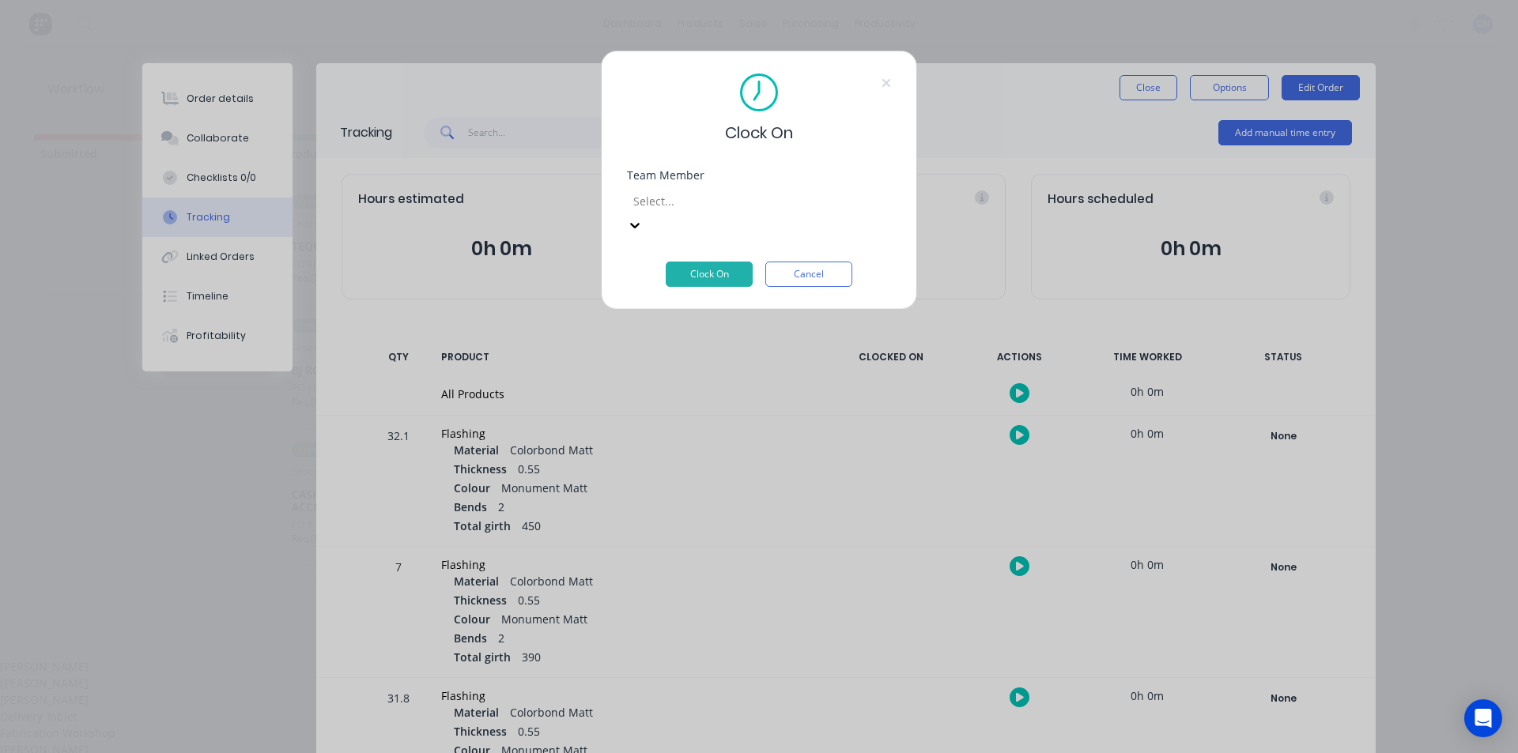
click at [712, 207] on div at bounding box center [746, 201] width 228 height 20
drag, startPoint x: 700, startPoint y: 359, endPoint x: 700, endPoint y: 348, distance: 11.1
click at [700, 725] on div "Fabrication Workshop" at bounding box center [759, 733] width 1518 height 17
click at [681, 262] on button "Clock On" at bounding box center [709, 274] width 87 height 25
